Goal: Transaction & Acquisition: Purchase product/service

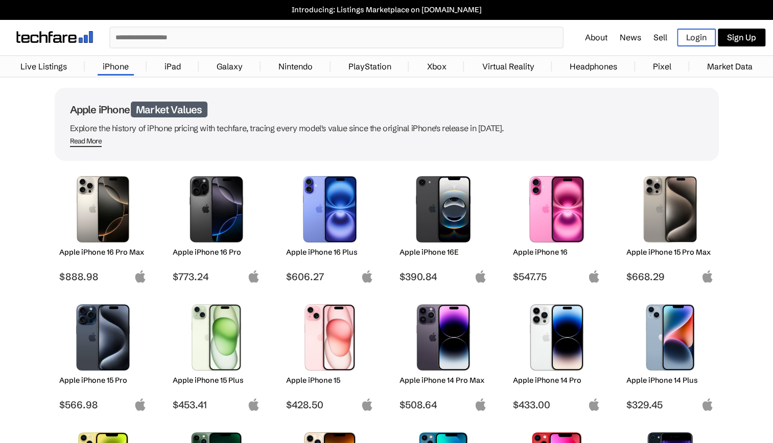
click at [533, 336] on img at bounding box center [557, 338] width 72 height 66
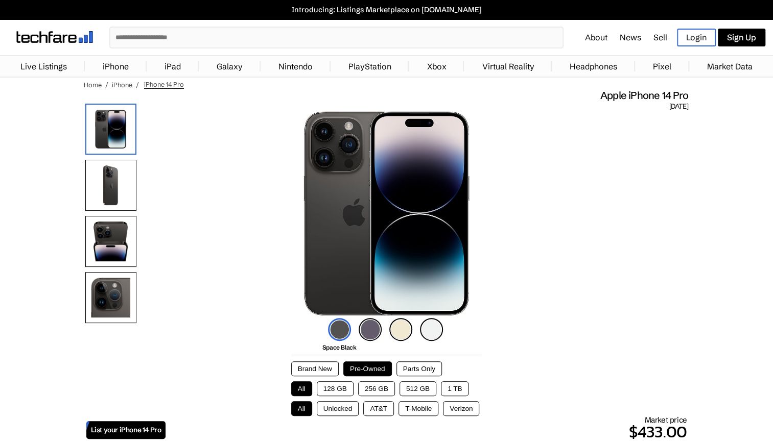
click at [336, 390] on button "128 GB" at bounding box center [335, 389] width 37 height 15
click at [298, 387] on button "All" at bounding box center [301, 389] width 21 height 15
click at [328, 368] on button "Brand New" at bounding box center [315, 369] width 48 height 15
click at [330, 391] on button "128 GB" at bounding box center [335, 389] width 37 height 15
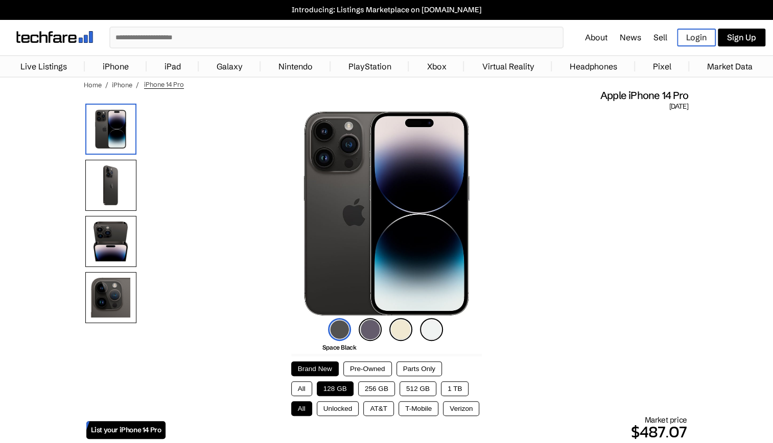
click at [309, 387] on button "All" at bounding box center [301, 389] width 21 height 15
click at [324, 385] on button "128 GB" at bounding box center [335, 389] width 37 height 15
click at [171, 81] on span "iPhone 14 Pro" at bounding box center [164, 84] width 40 height 9
click at [173, 83] on span "iPhone 14 Pro" at bounding box center [164, 84] width 40 height 9
click at [200, 41] on input "text" at bounding box center [336, 38] width 452 height 20
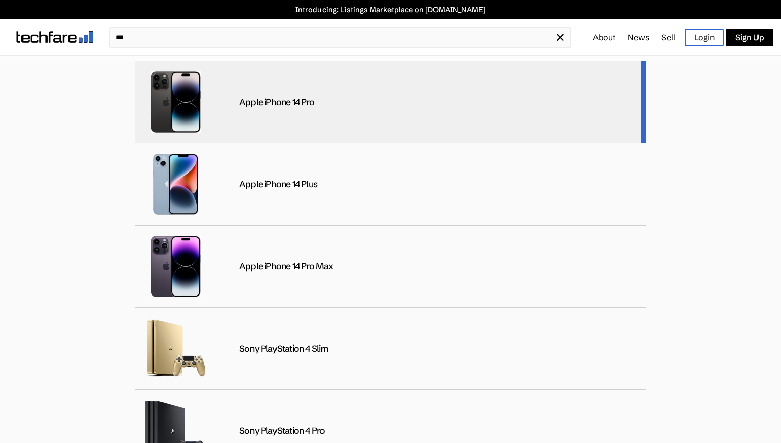
type input "**"
click at [253, 89] on div "Apple iPhone 14 Pro" at bounding box center [390, 102] width 511 height 82
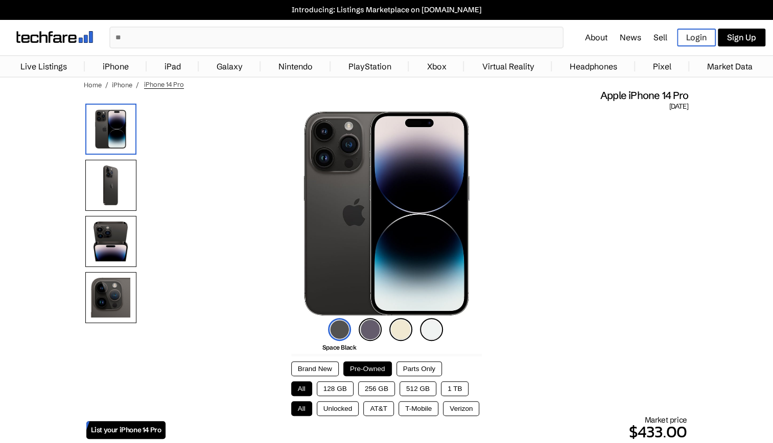
click at [58, 67] on link "Live Listings" at bounding box center [43, 66] width 57 height 20
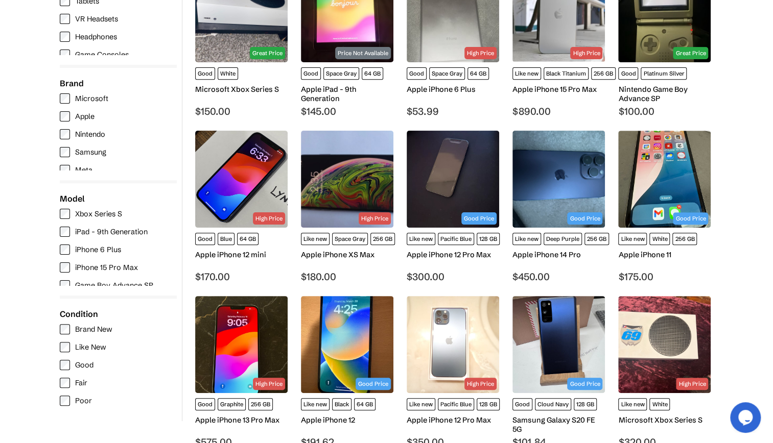
scroll to position [212, 0]
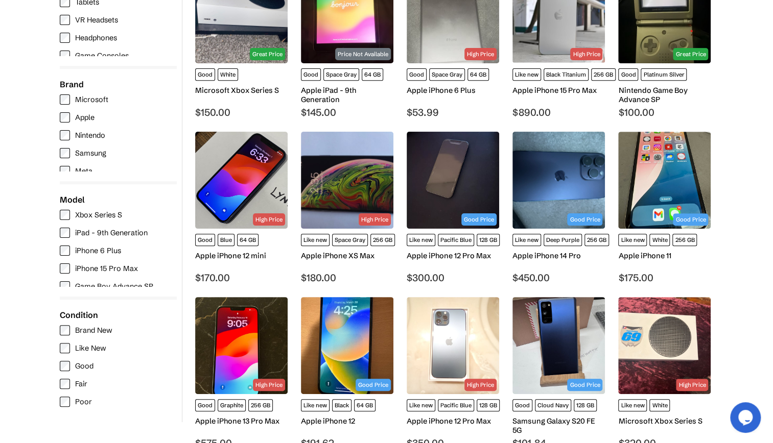
click at [562, 174] on img at bounding box center [558, 180] width 92 height 97
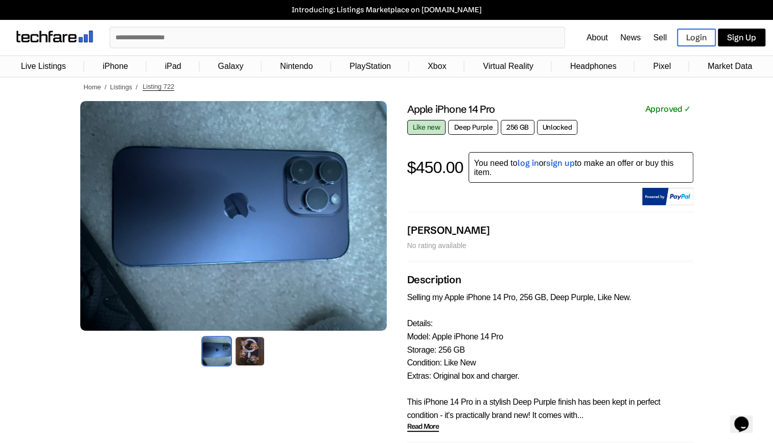
click at [250, 347] on img at bounding box center [250, 351] width 31 height 31
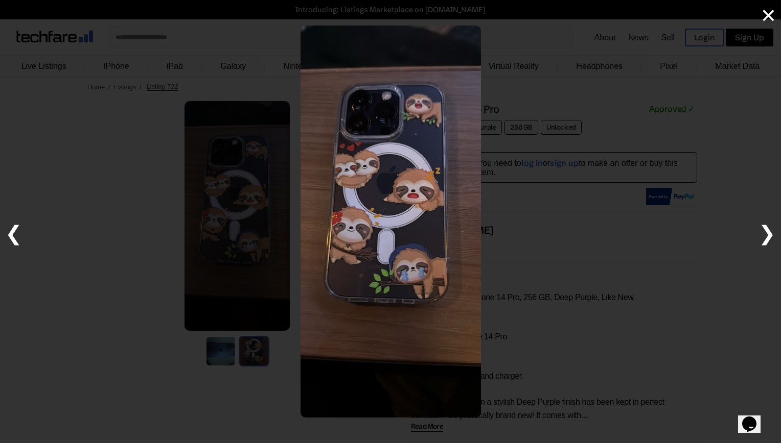
click at [222, 341] on div at bounding box center [390, 221] width 781 height 443
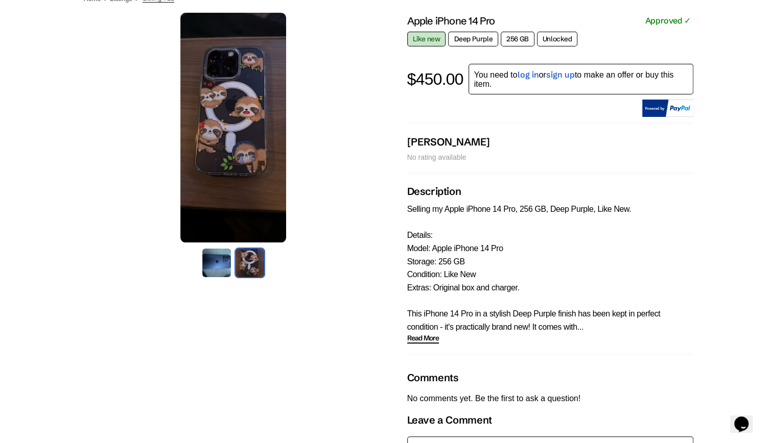
scroll to position [88, 0]
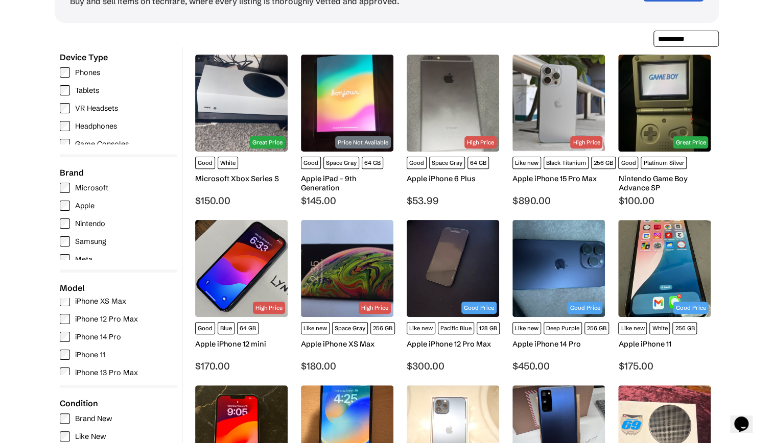
scroll to position [124, 0]
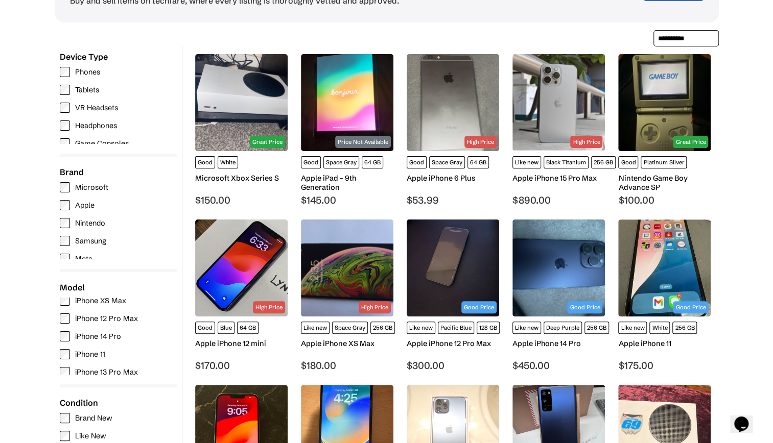
click at [581, 251] on img at bounding box center [558, 268] width 92 height 97
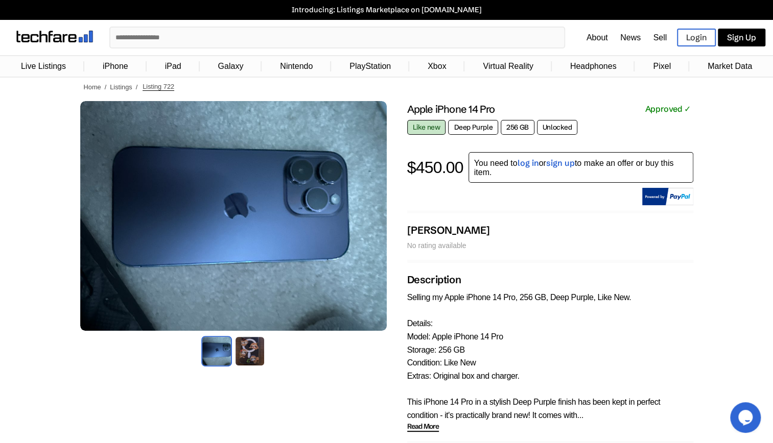
click at [242, 351] on img at bounding box center [250, 351] width 31 height 31
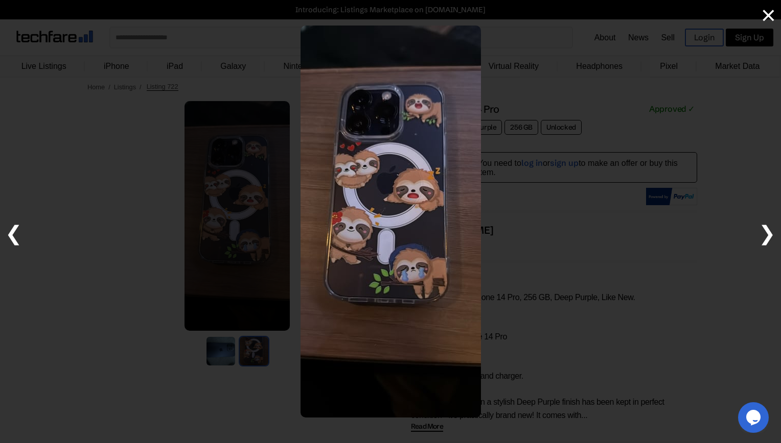
click at [224, 357] on div at bounding box center [390, 221] width 781 height 443
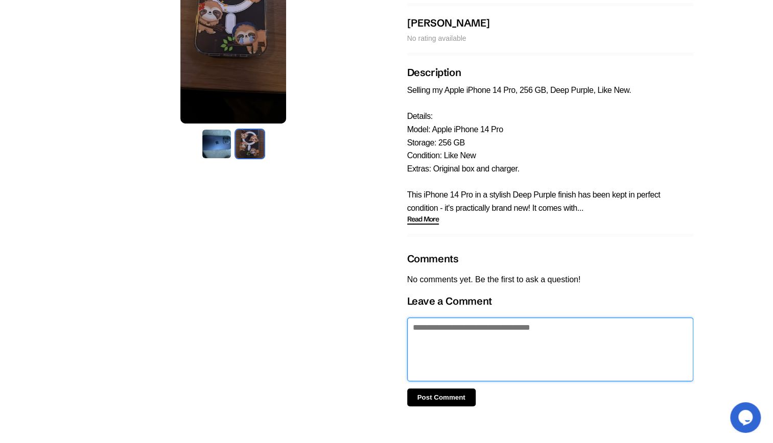
click at [435, 367] on textarea at bounding box center [550, 350] width 286 height 64
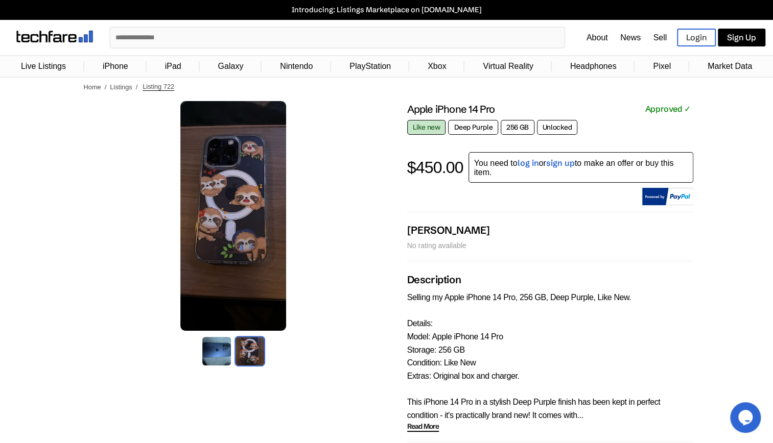
click at [456, 128] on span "Deep Purple" at bounding box center [473, 127] width 50 height 15
drag, startPoint x: 456, startPoint y: 128, endPoint x: 445, endPoint y: 128, distance: 11.8
click at [445, 128] on div "Like new" at bounding box center [426, 127] width 39 height 10
